Goal: Task Accomplishment & Management: Use online tool/utility

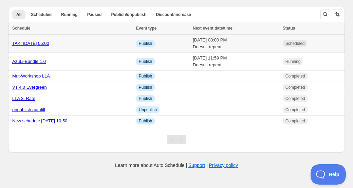
click at [60, 44] on div "TAK: [DATE] 05:00" at bounding box center [72, 43] width 120 height 7
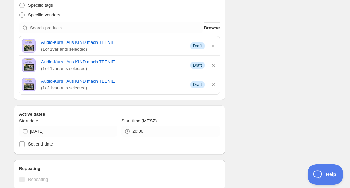
scroll to position [170, 0]
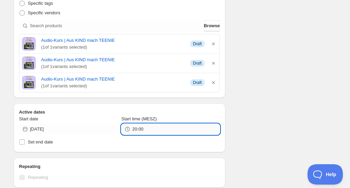
click at [171, 126] on input "20:00" at bounding box center [175, 129] width 87 height 11
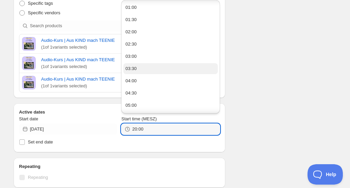
scroll to position [34, 0]
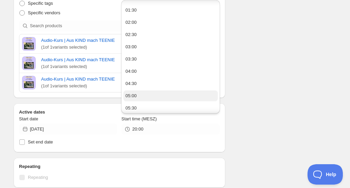
click at [148, 94] on button "05:00" at bounding box center [170, 95] width 94 height 11
type input "05:00"
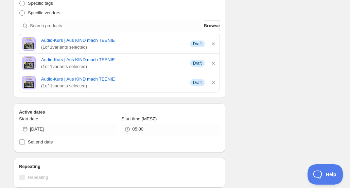
click at [282, 114] on div "Schedule name TAK: [DATE] 05:00 Your customers won't see this Action Action Pub…" at bounding box center [172, 114] width 328 height 527
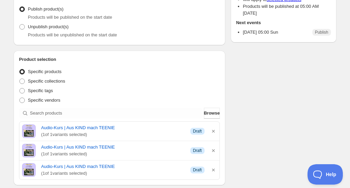
scroll to position [136, 0]
